Goal: Task Accomplishment & Management: Manage account settings

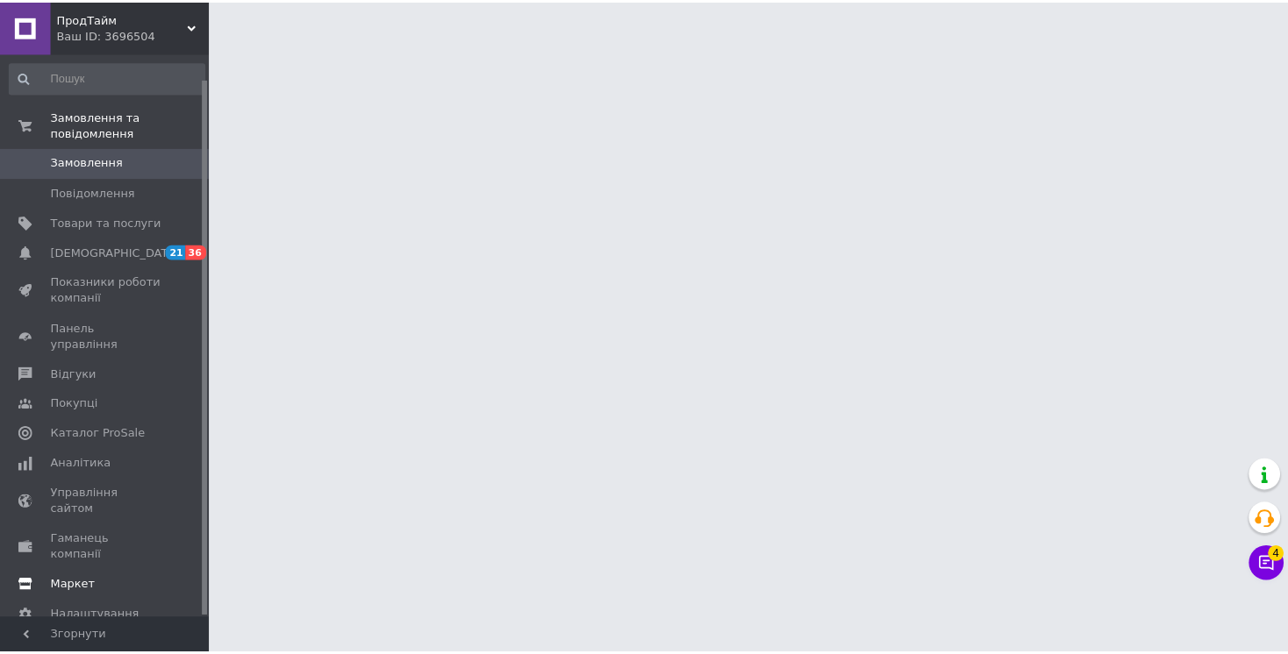
scroll to position [25, 0]
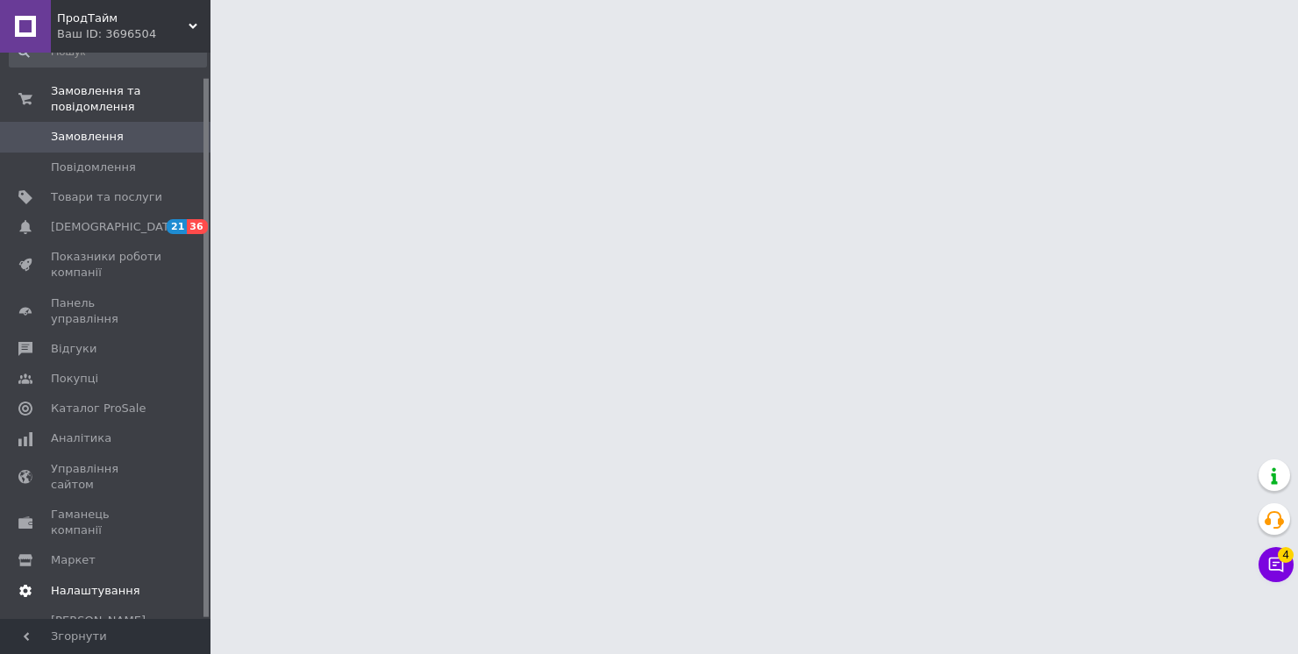
click at [98, 583] on span "Налаштування" at bounding box center [95, 591] width 89 height 16
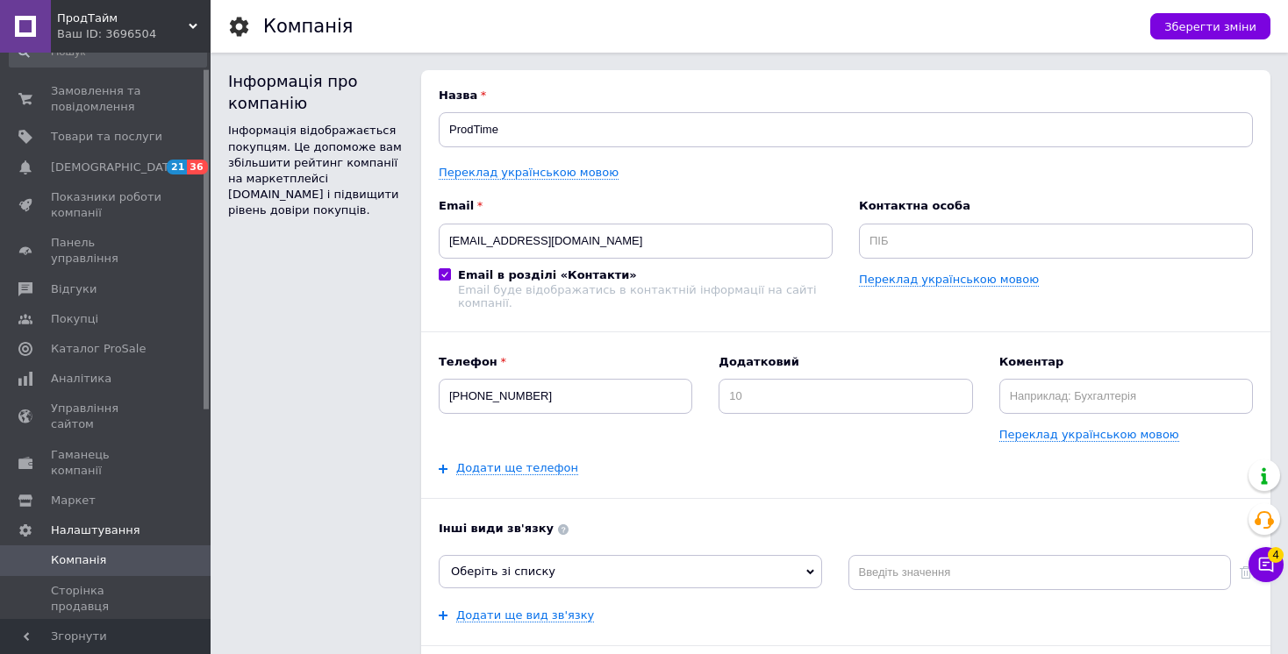
click at [84, 25] on span "ПродТайм" at bounding box center [123, 19] width 132 height 16
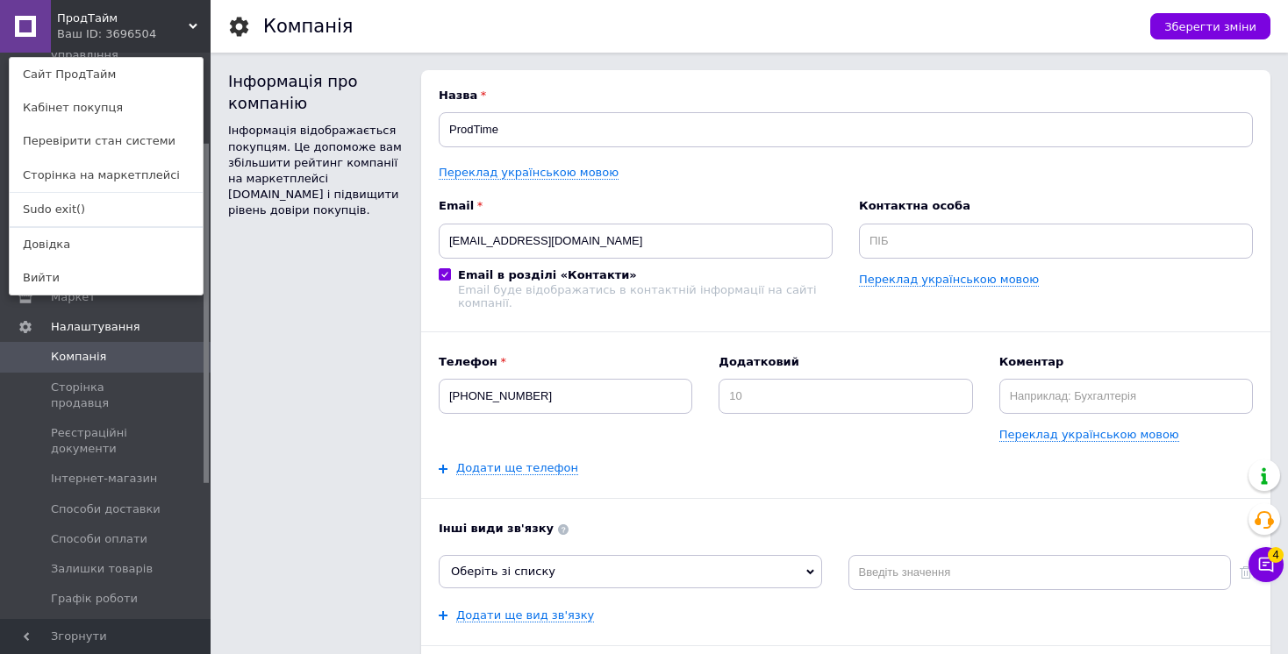
scroll to position [362, 0]
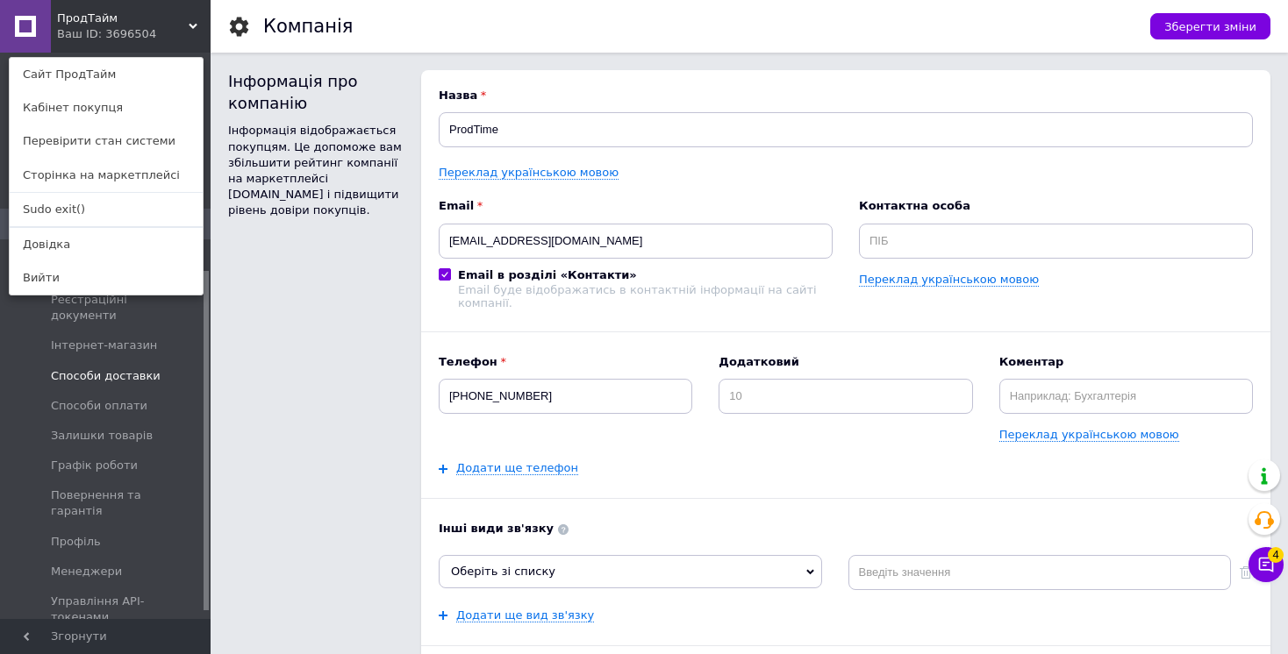
click at [121, 368] on span "Способи доставки" at bounding box center [106, 376] width 110 height 16
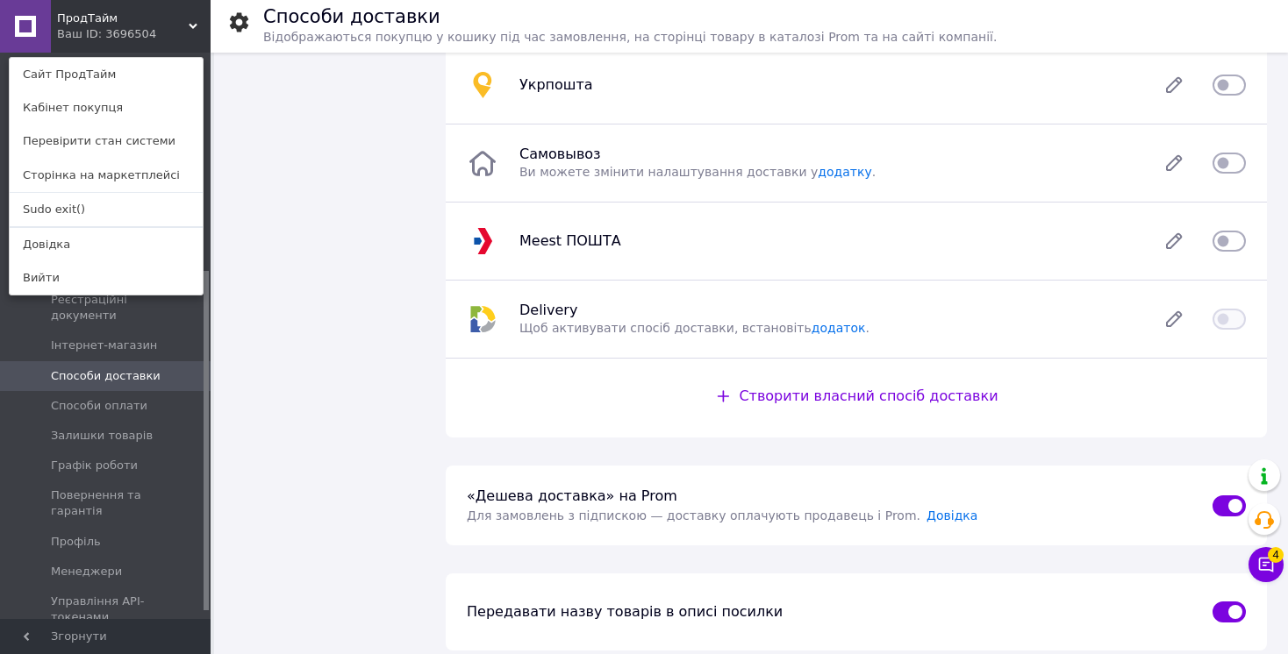
scroll to position [421, 0]
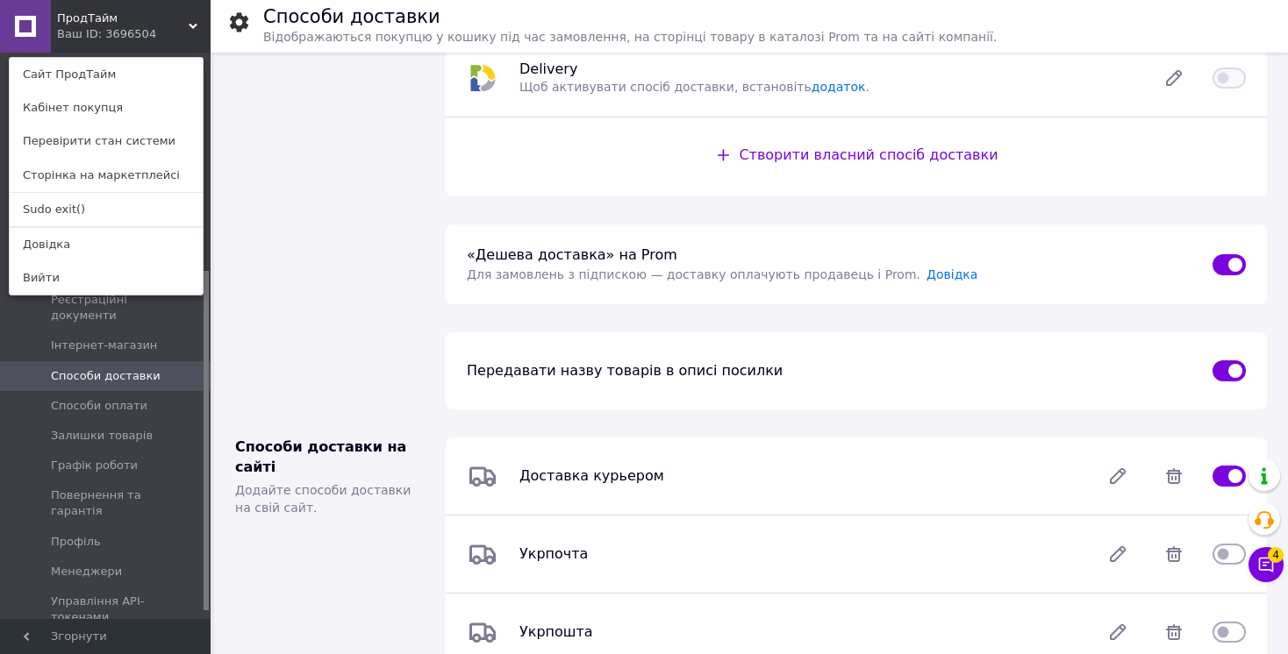
click at [105, 34] on div "Ваш ID: 3696504" at bounding box center [94, 34] width 74 height 16
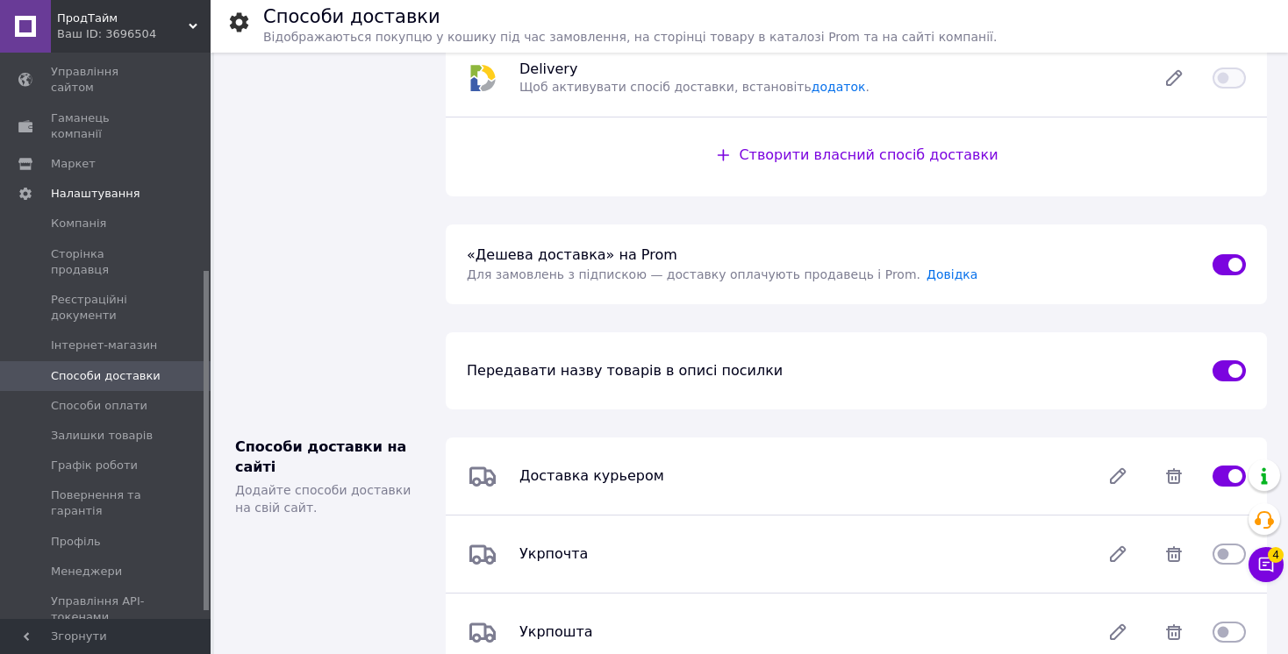
click at [79, 32] on div "Ваш ID: 3696504" at bounding box center [134, 34] width 154 height 16
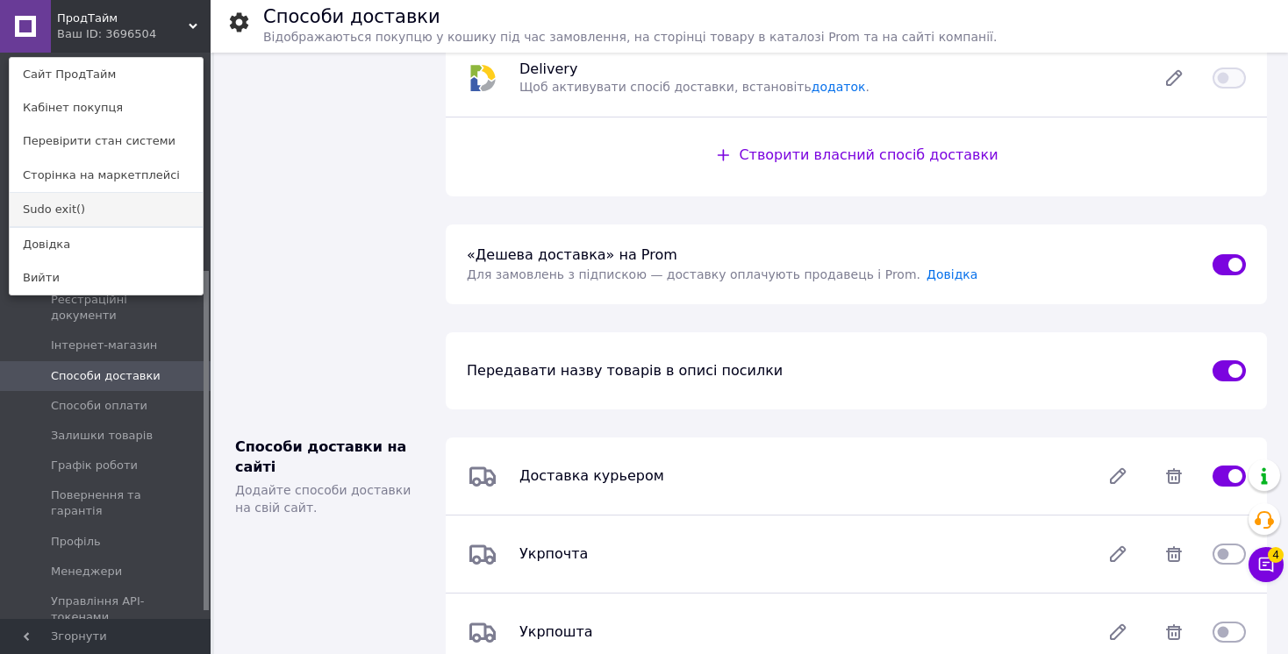
click at [78, 208] on link "Sudo exit()" at bounding box center [106, 209] width 193 height 33
